Goal: Information Seeking & Learning: Learn about a topic

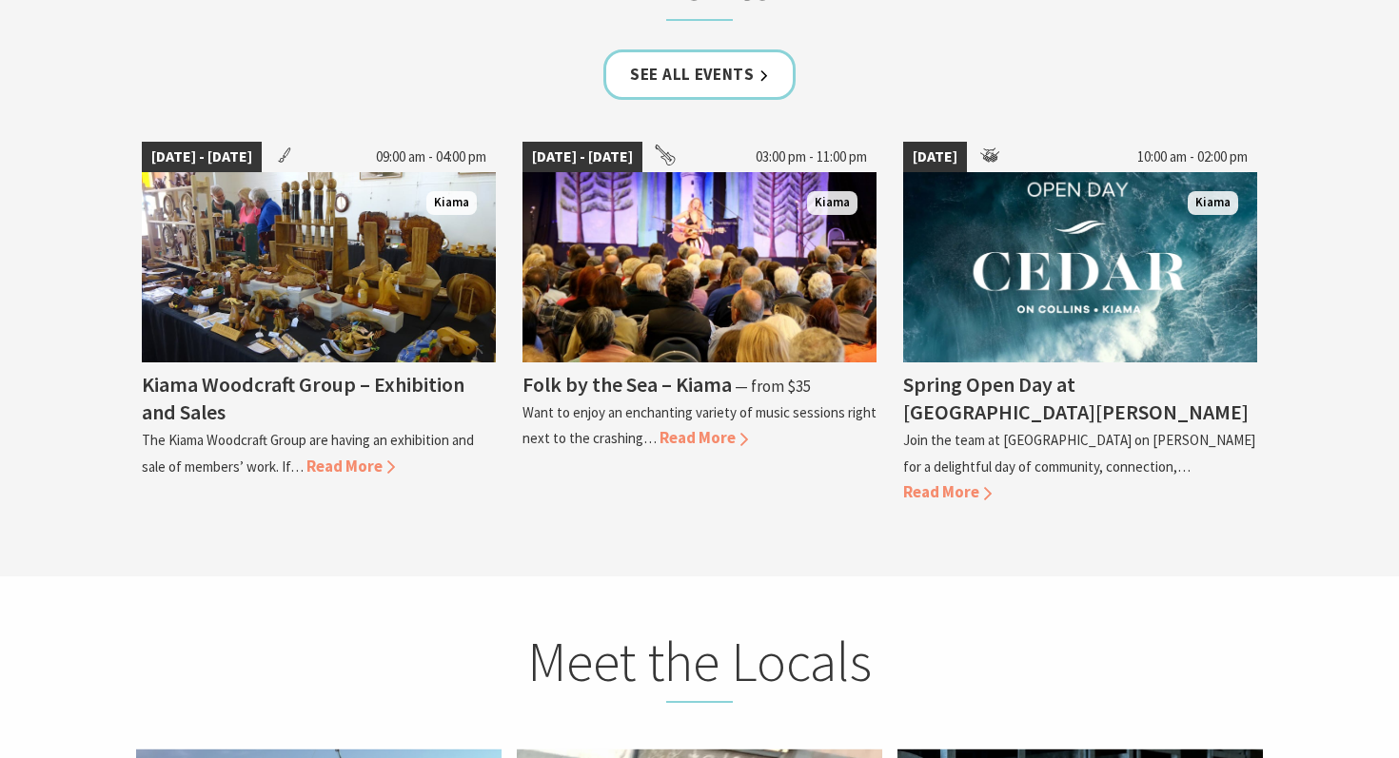
scroll to position [4990, 0]
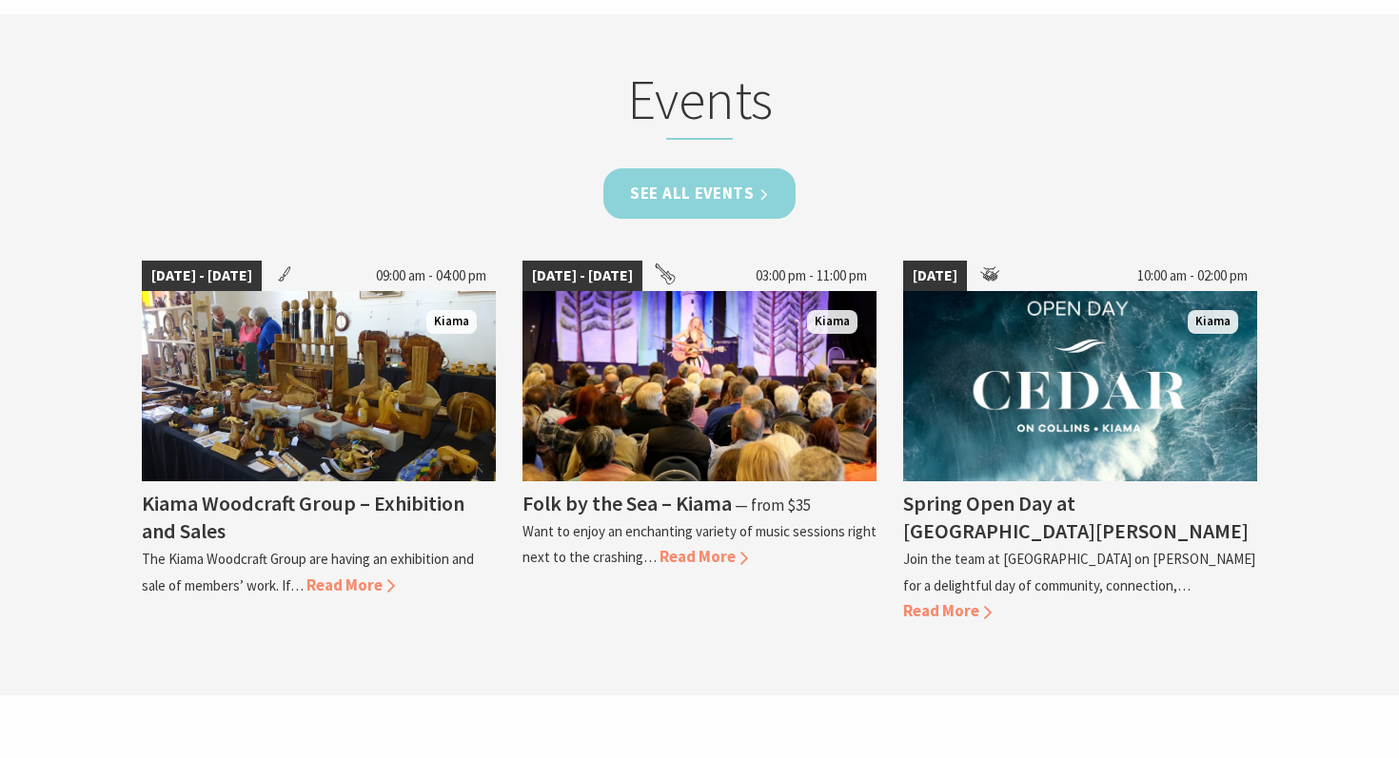
click at [754, 168] on link "See all Events" at bounding box center [699, 193] width 192 height 50
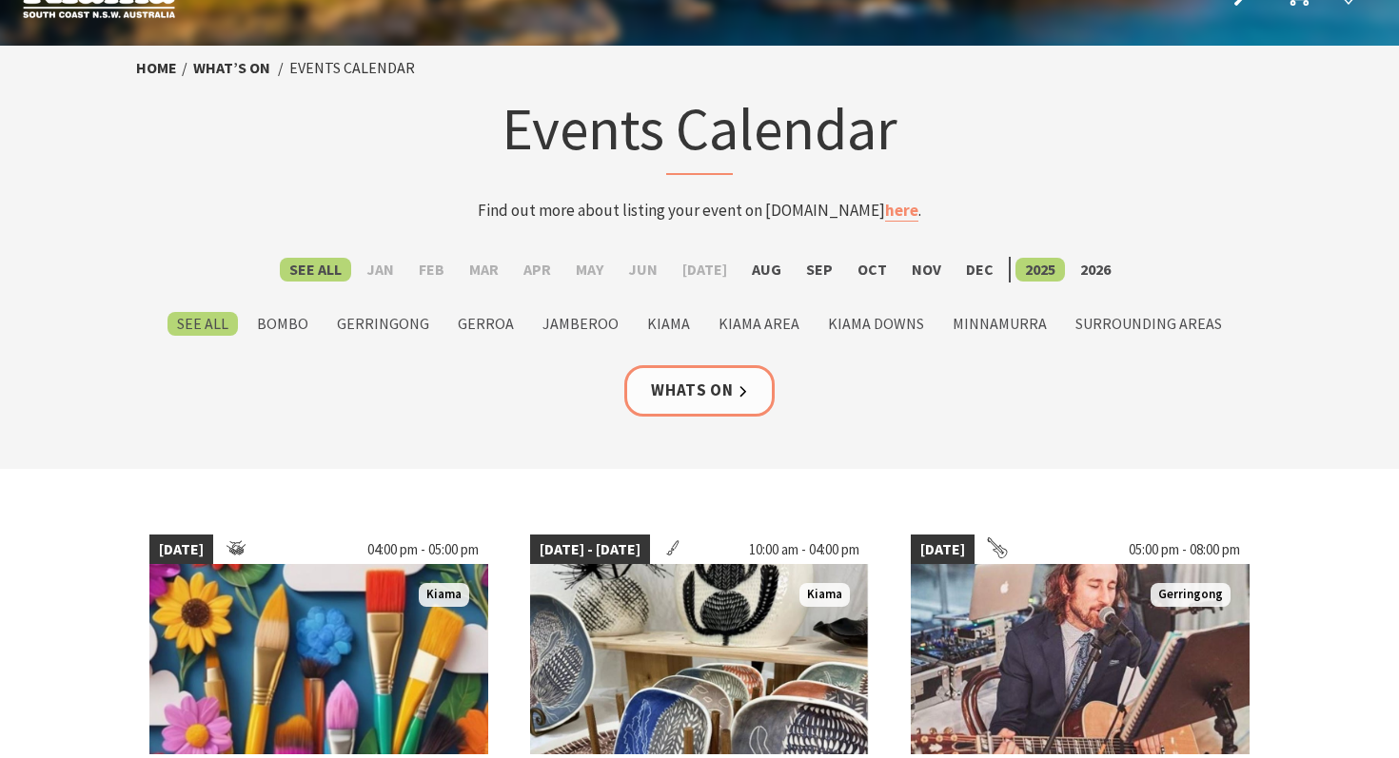
scroll to position [61, 0]
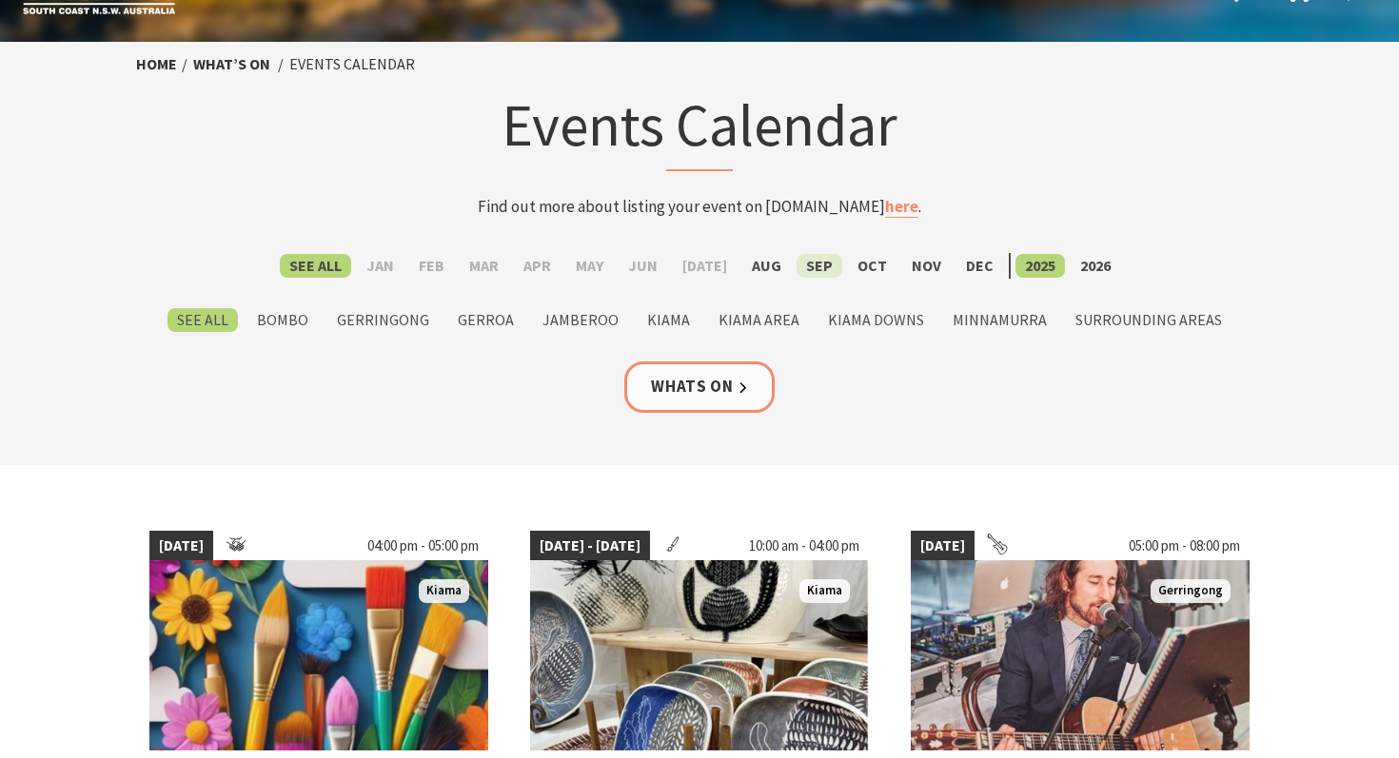
click at [813, 259] on label "Sep" at bounding box center [819, 266] width 46 height 24
click at [0, 0] on input "Sep" at bounding box center [0, 0] width 0 height 0
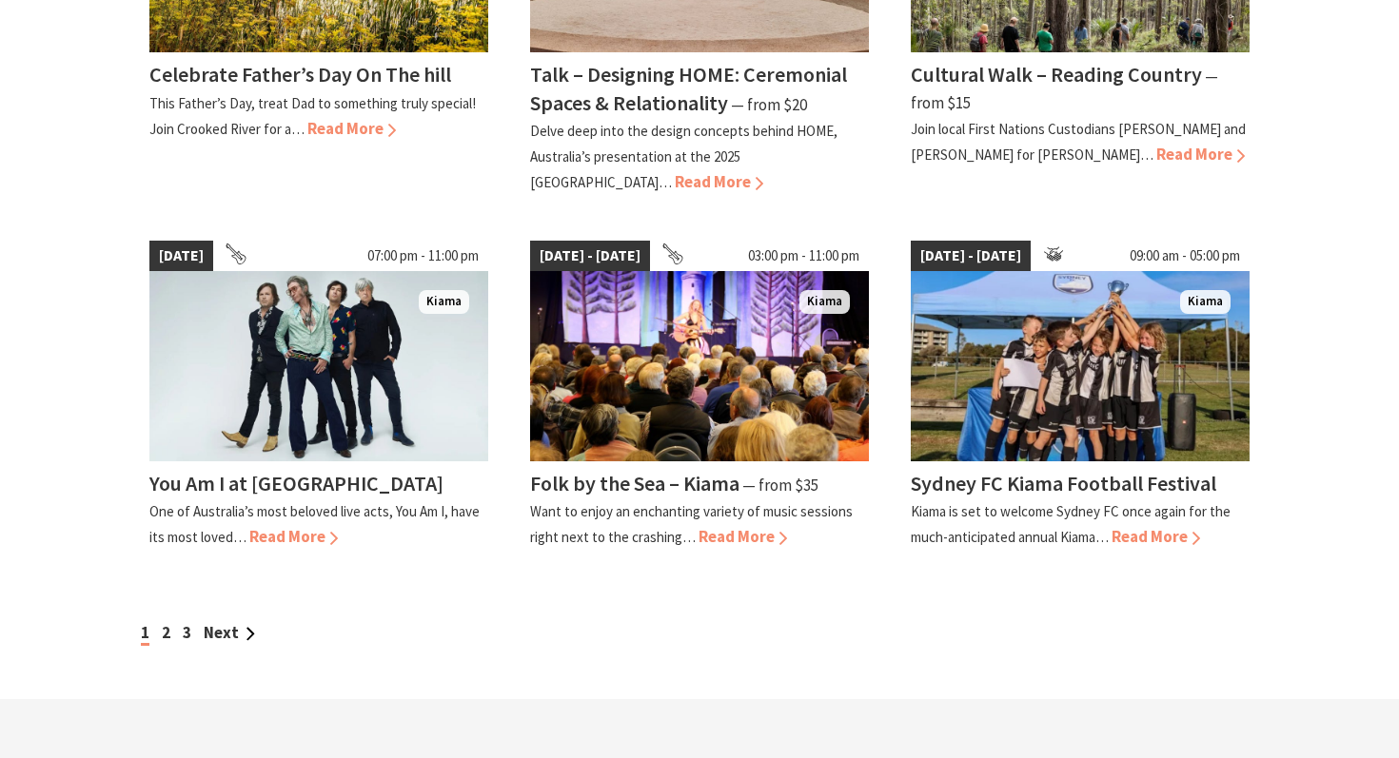
scroll to position [1607, 0]
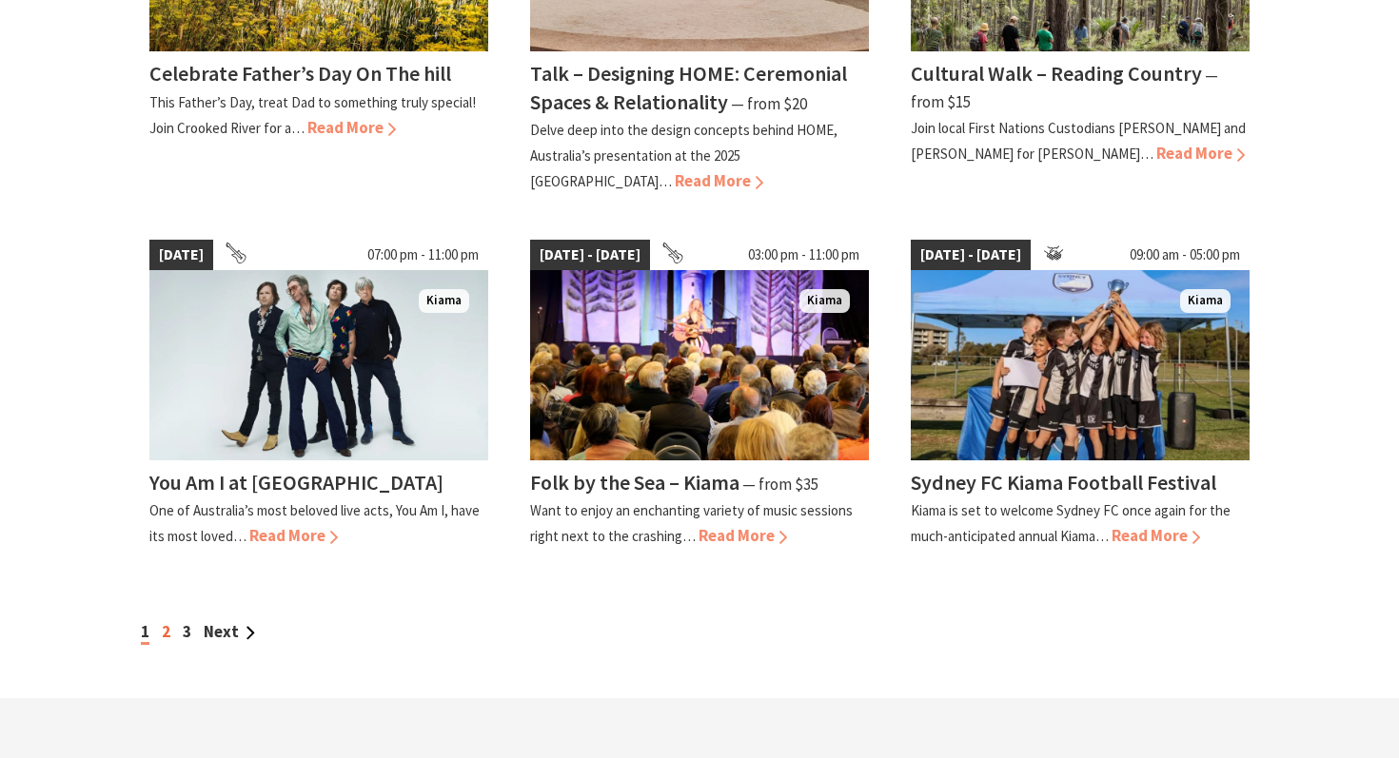
click at [165, 621] on link "2" at bounding box center [166, 631] width 9 height 21
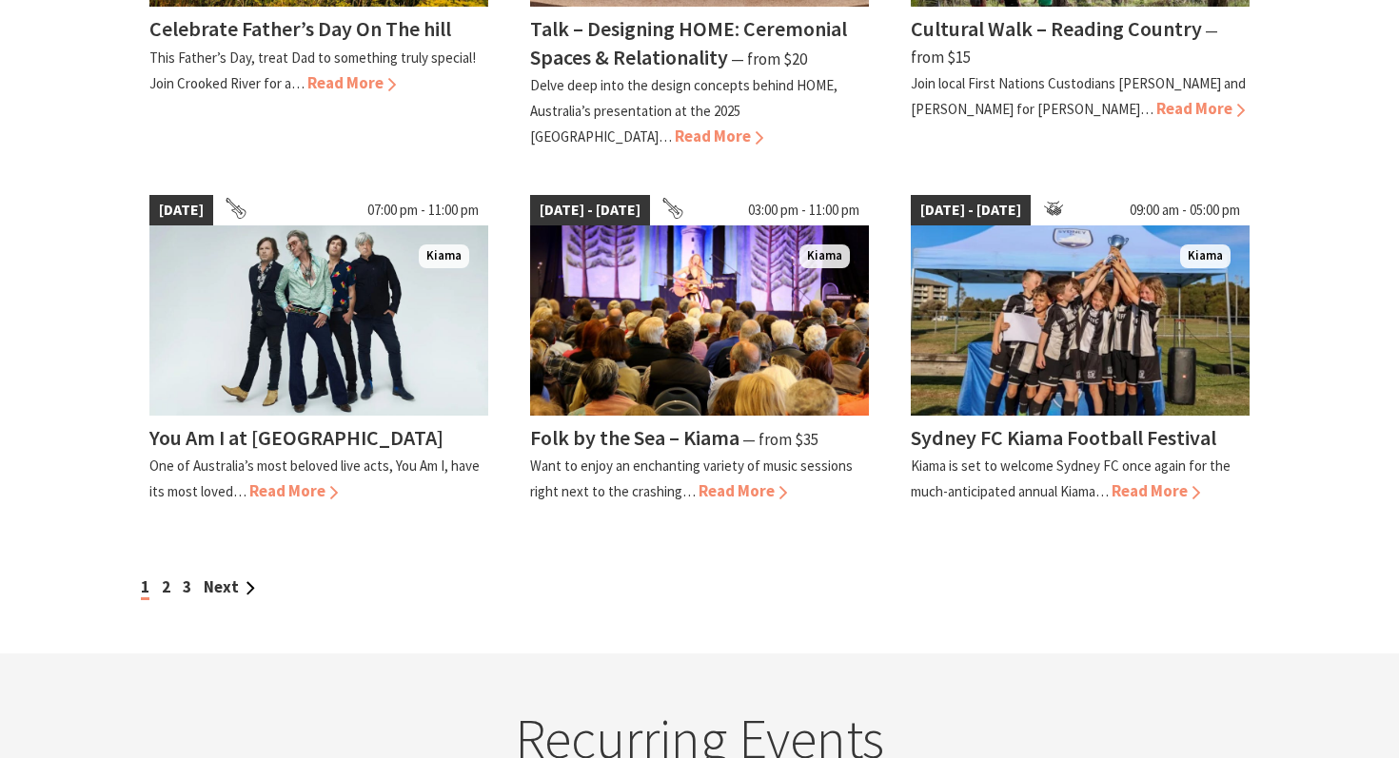
scroll to position [1660, 0]
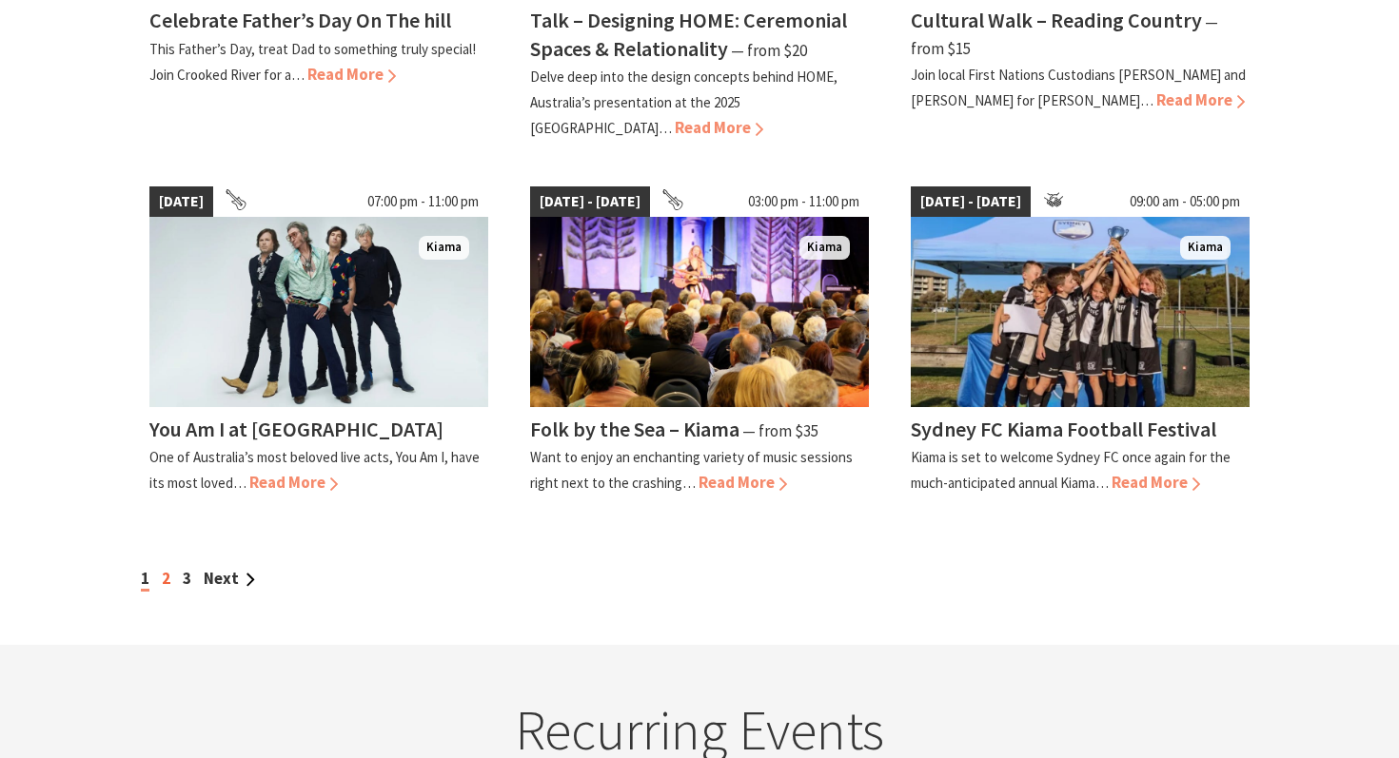
click at [164, 568] on link "2" at bounding box center [166, 578] width 9 height 21
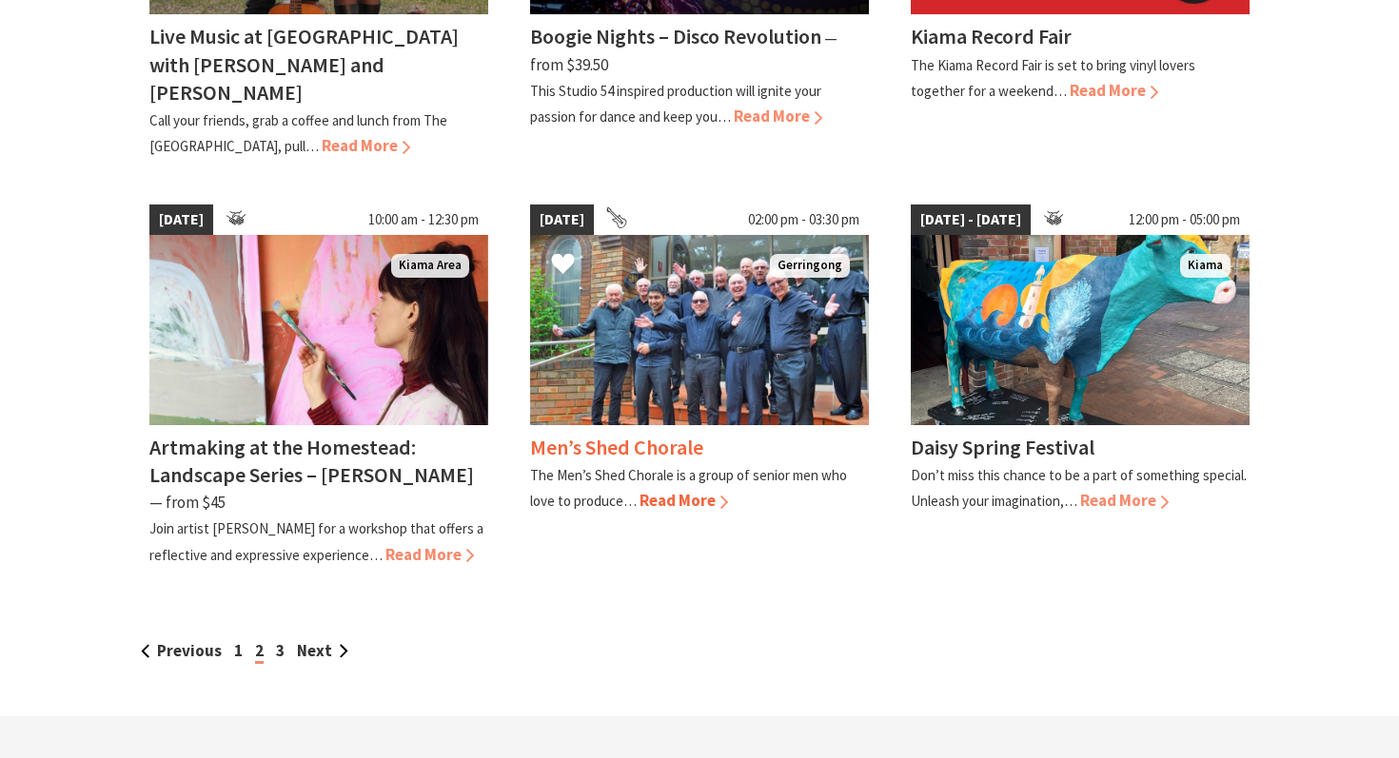
scroll to position [1648, 0]
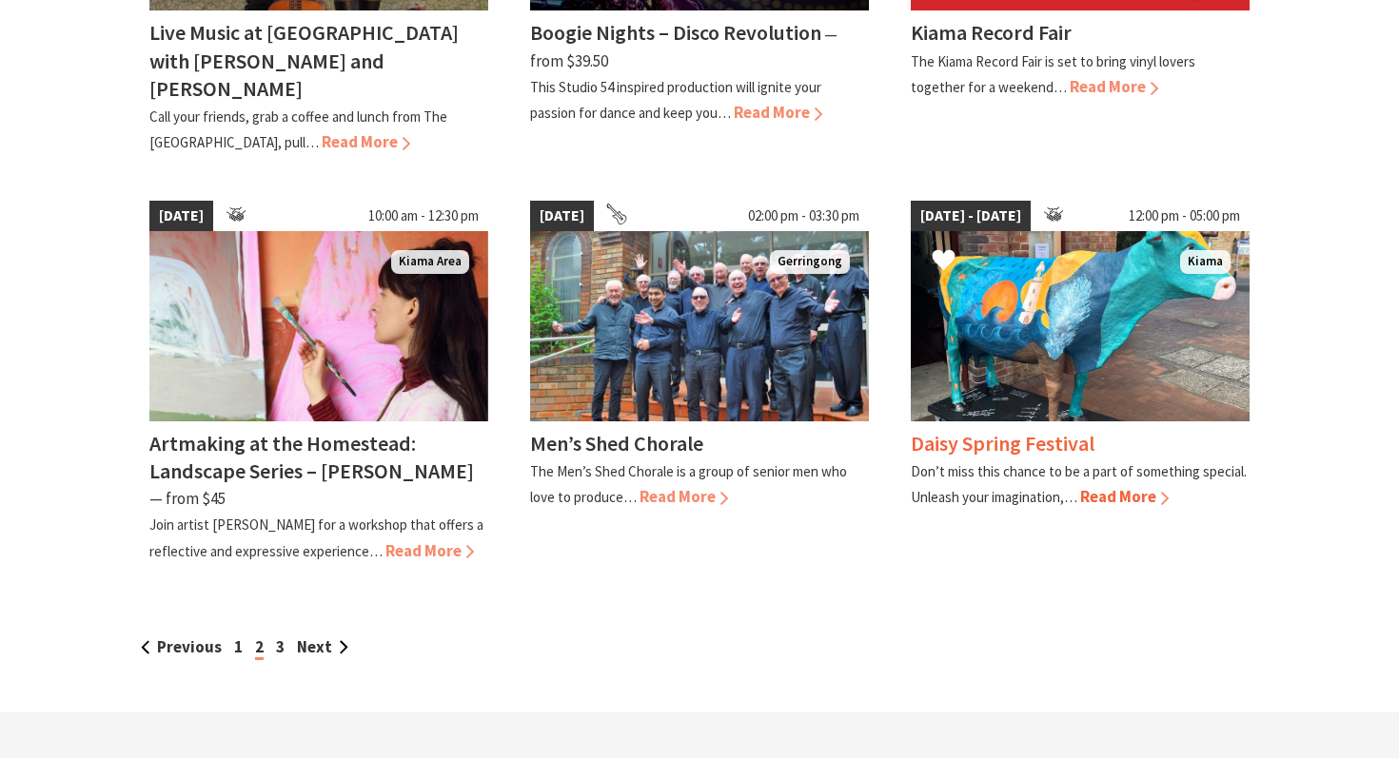
click at [1127, 486] on span "Read More" at bounding box center [1124, 496] width 88 height 21
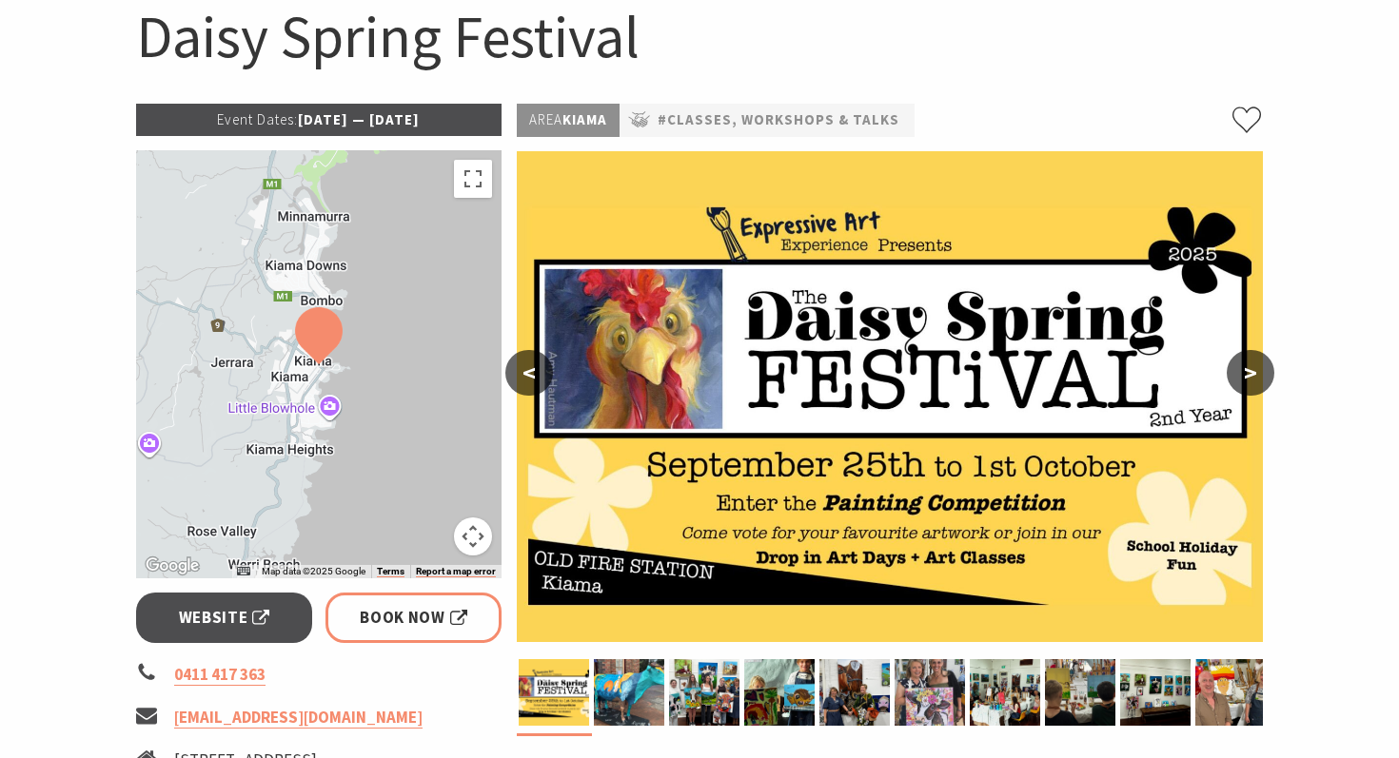
scroll to position [165, 0]
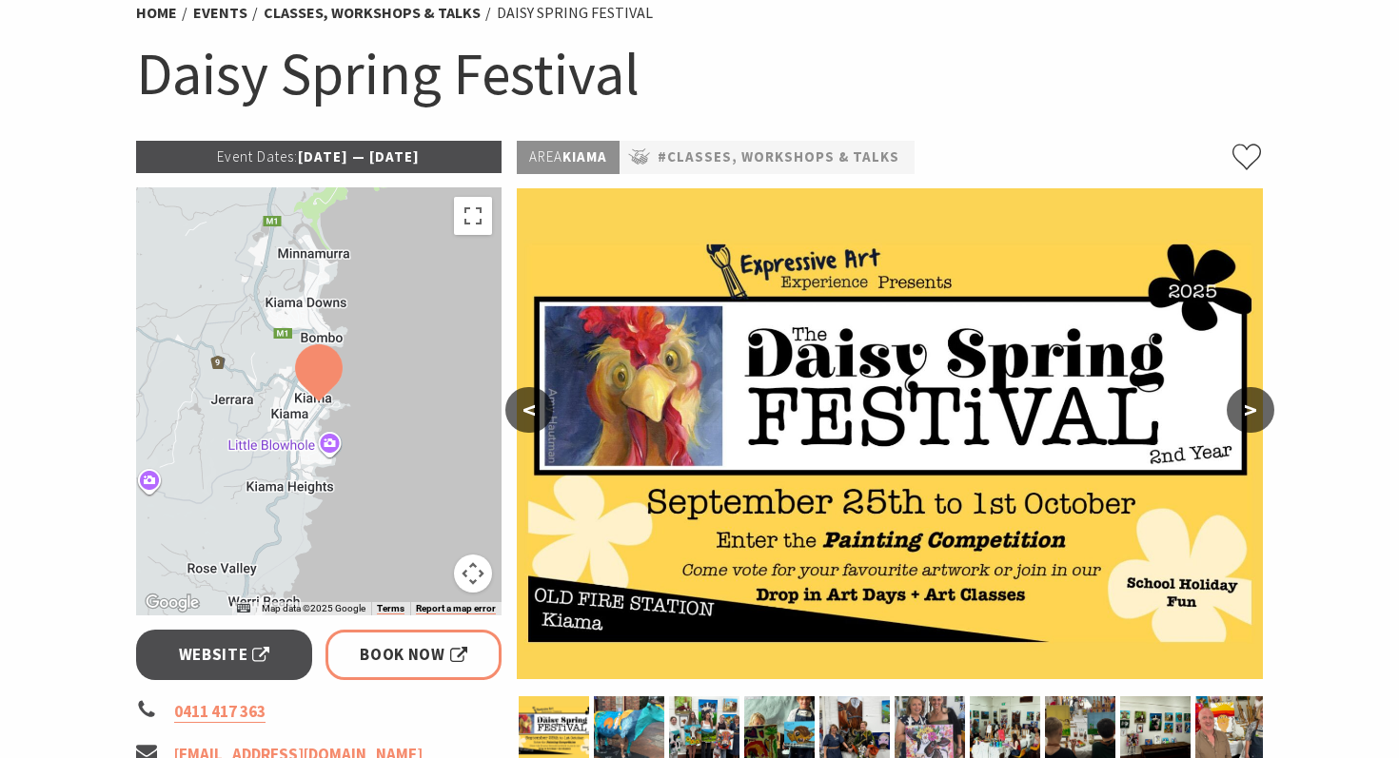
click at [1258, 402] on button ">" at bounding box center [1250, 410] width 48 height 46
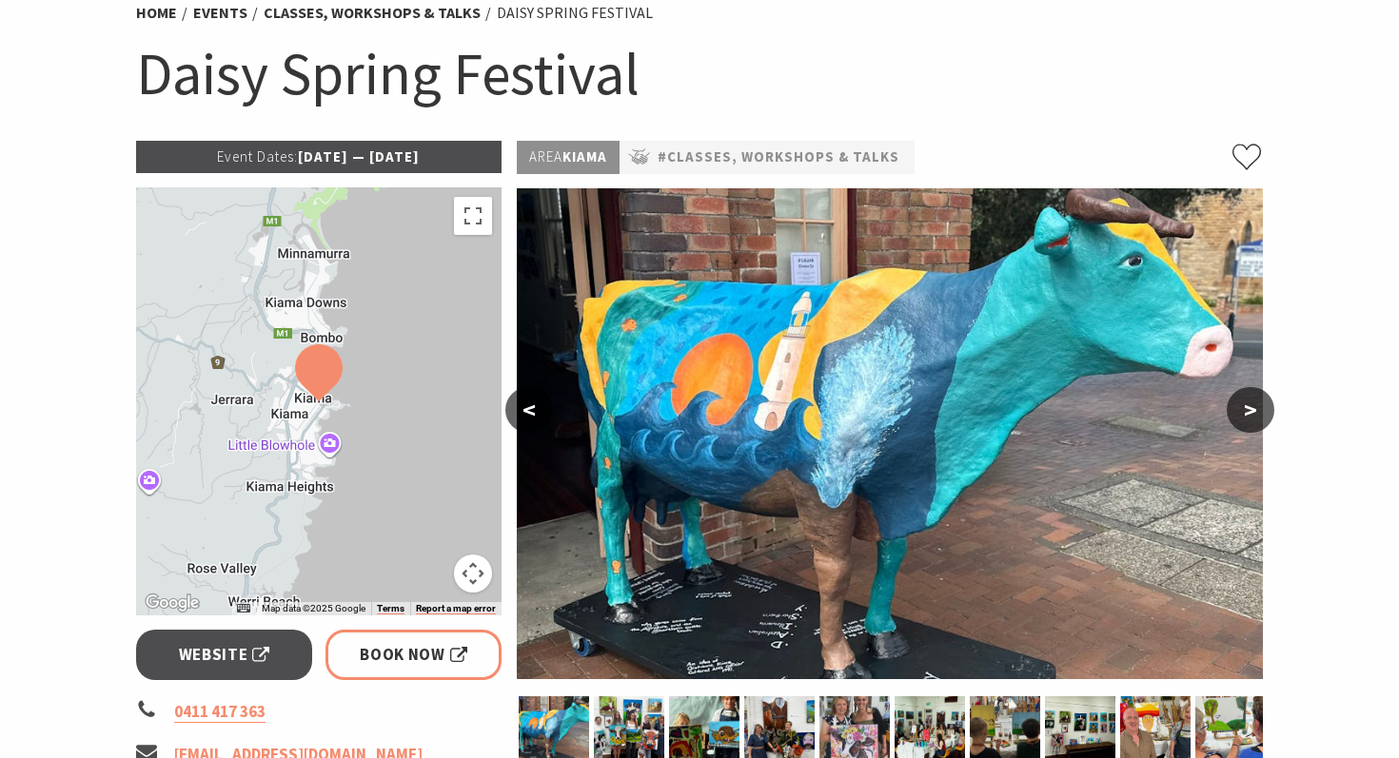
click at [1258, 402] on button ">" at bounding box center [1250, 410] width 48 height 46
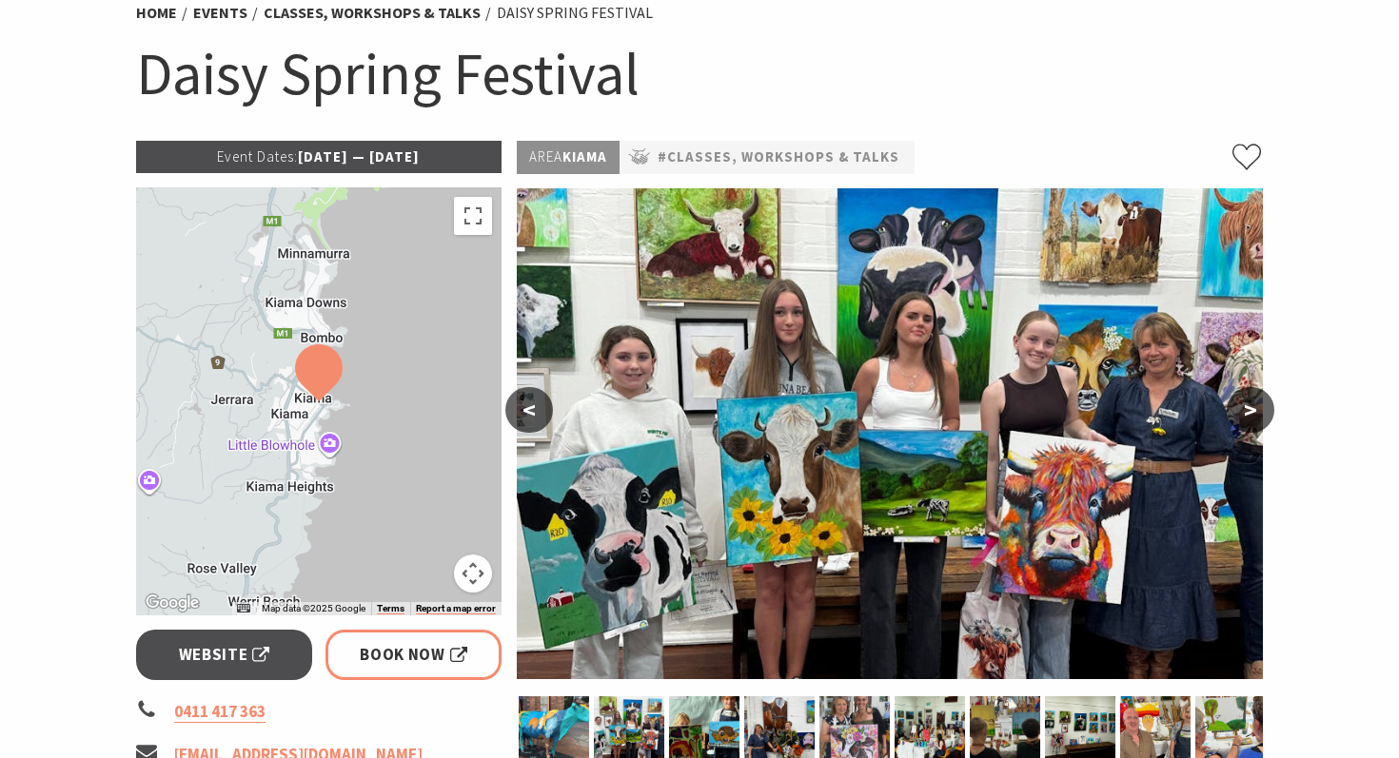
click at [1256, 413] on button ">" at bounding box center [1250, 410] width 48 height 46
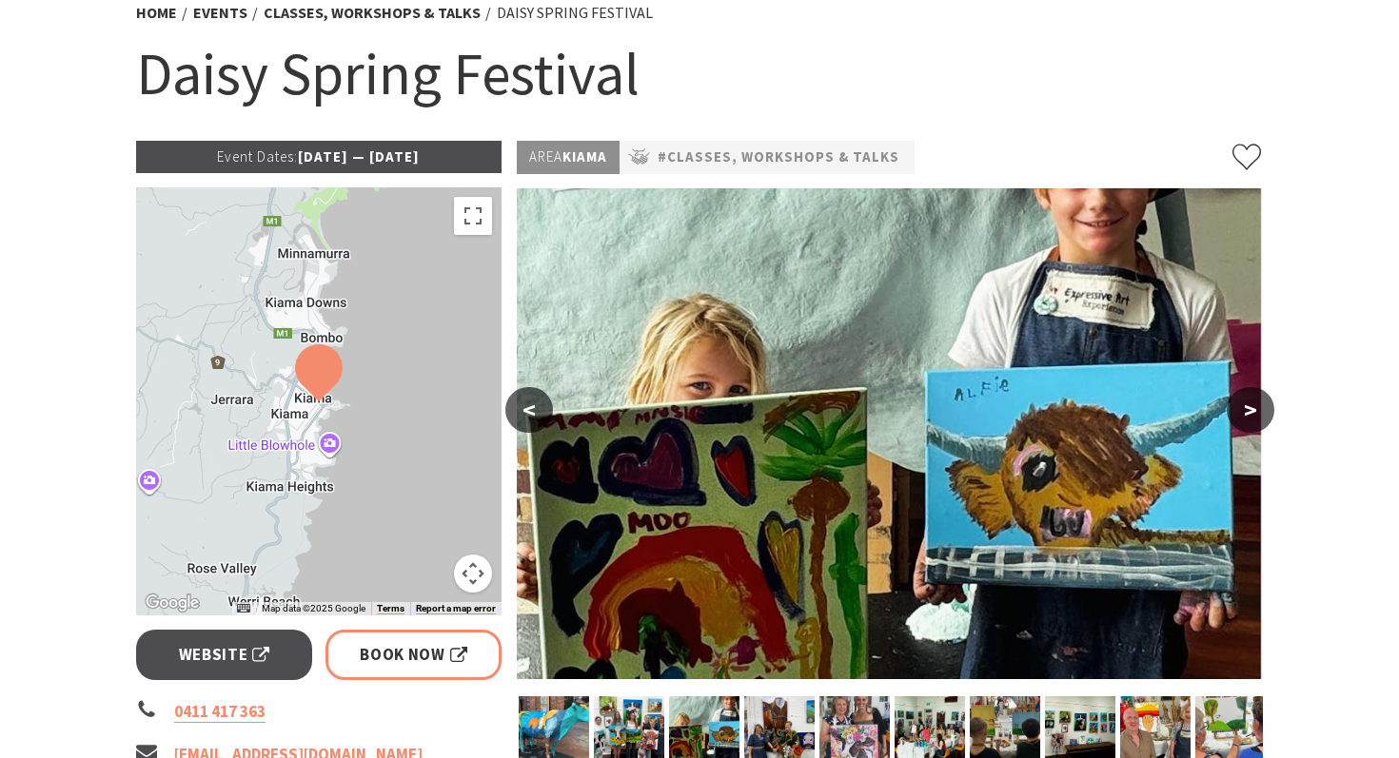
click at [1256, 413] on button ">" at bounding box center [1250, 410] width 48 height 46
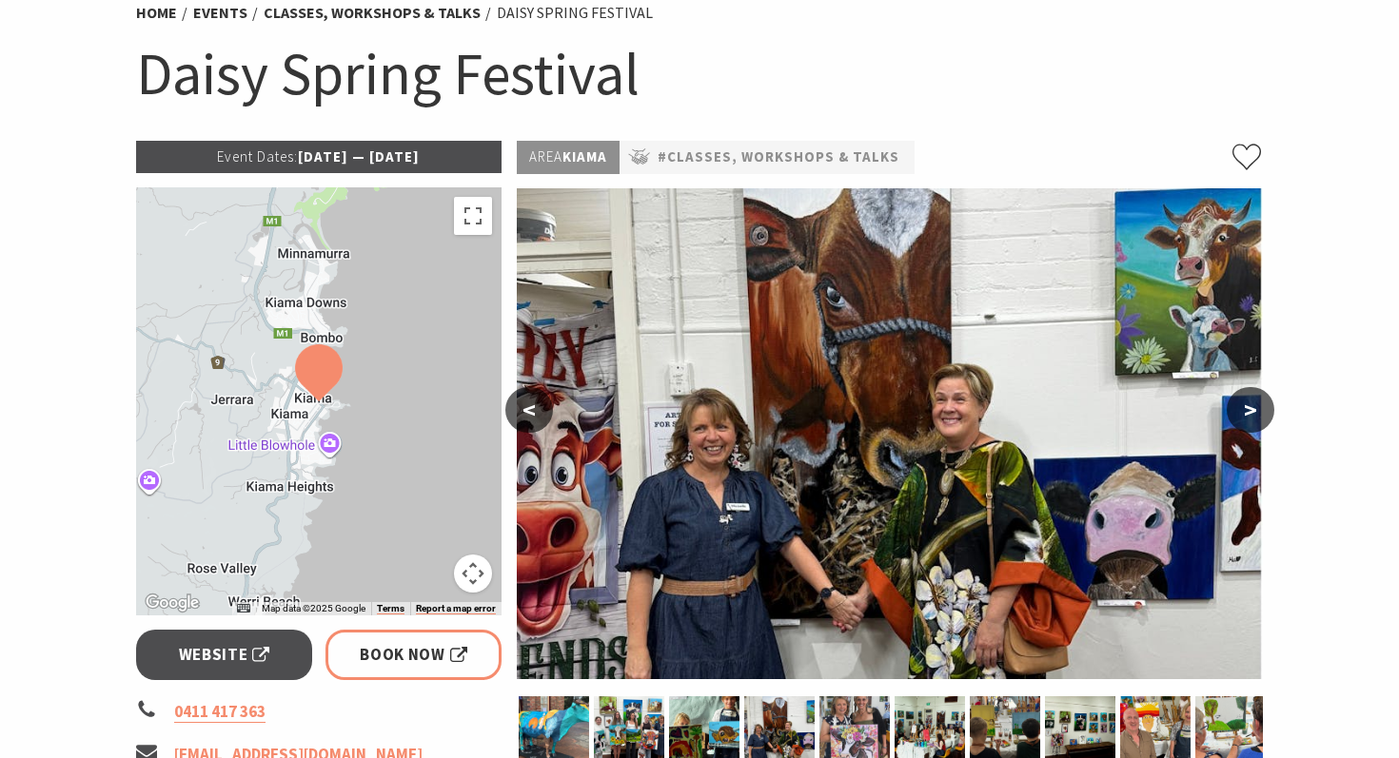
click at [1256, 413] on button ">" at bounding box center [1250, 410] width 48 height 46
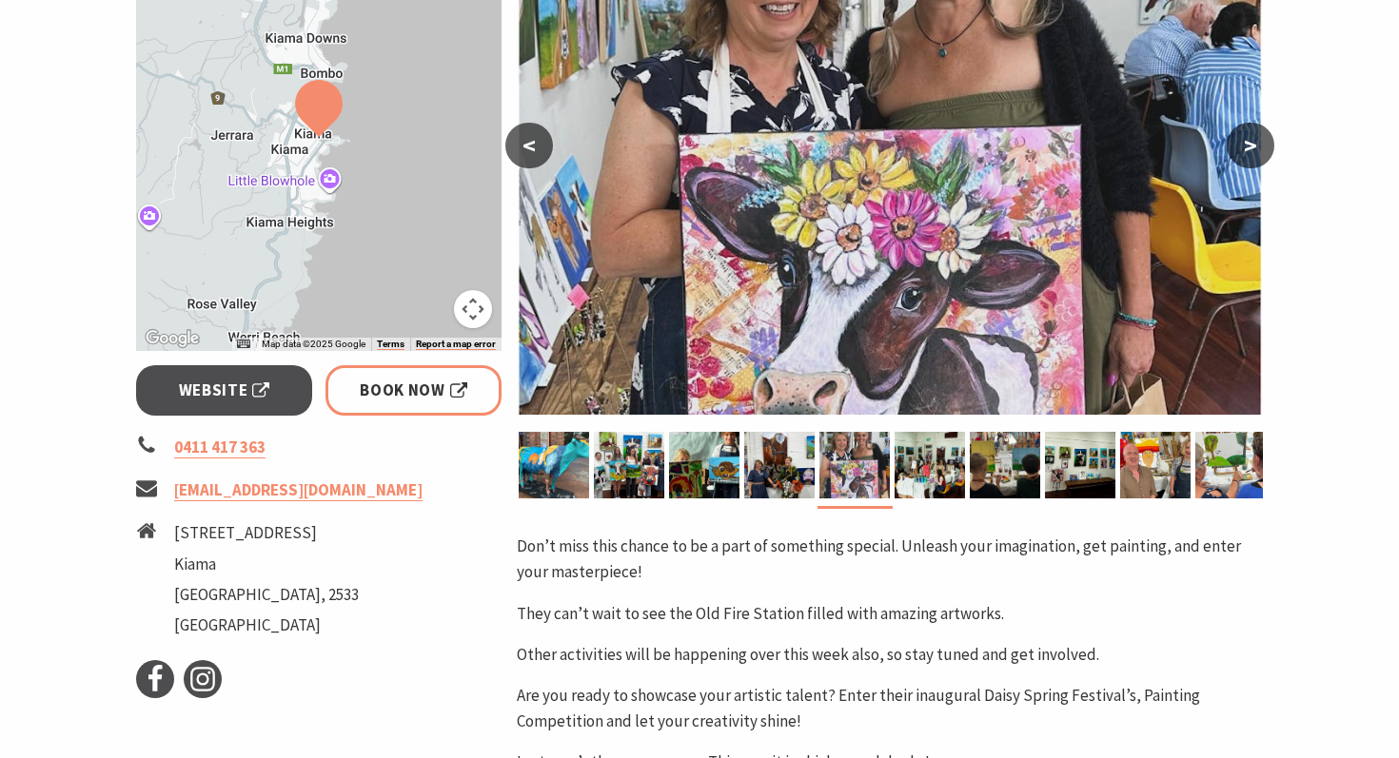
scroll to position [435, 0]
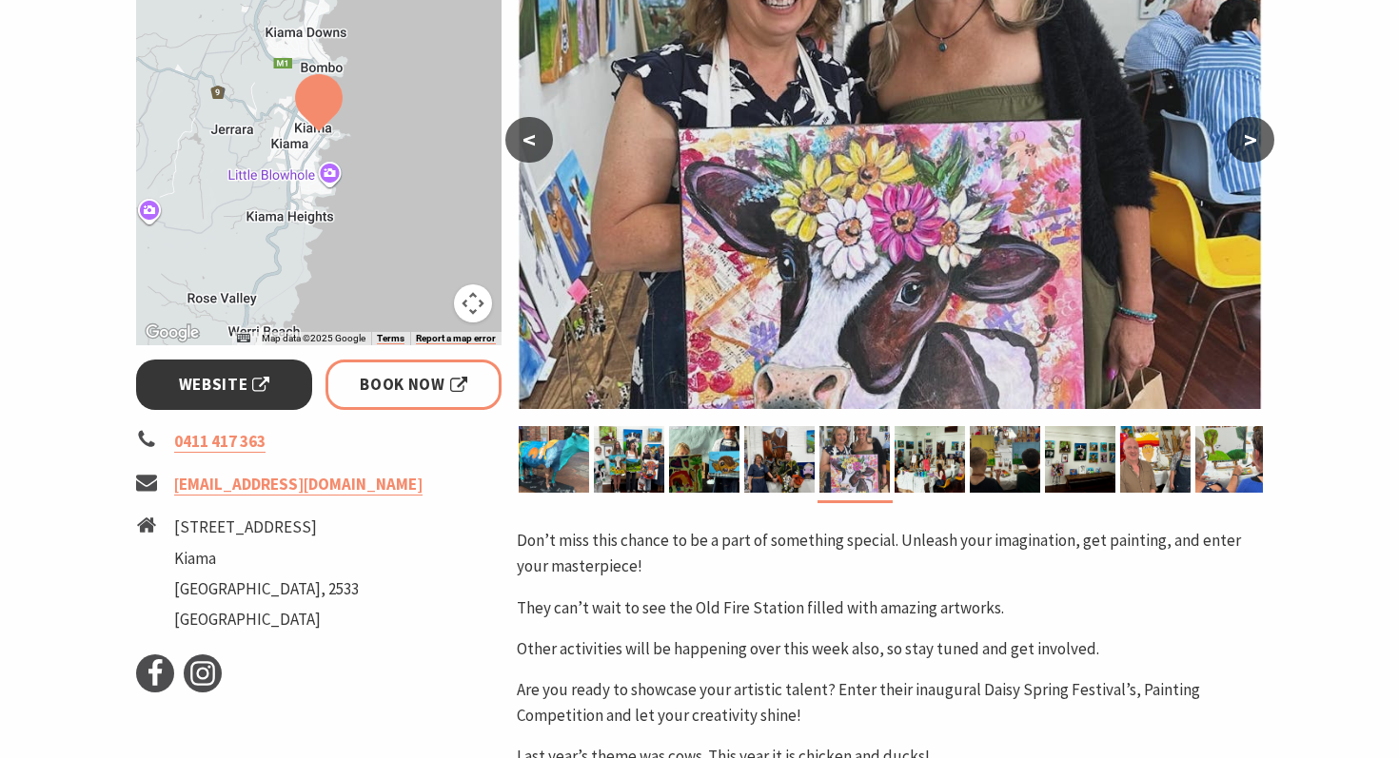
click at [230, 394] on span "Website" at bounding box center [224, 385] width 91 height 26
